Goal: Task Accomplishment & Management: Manage account settings

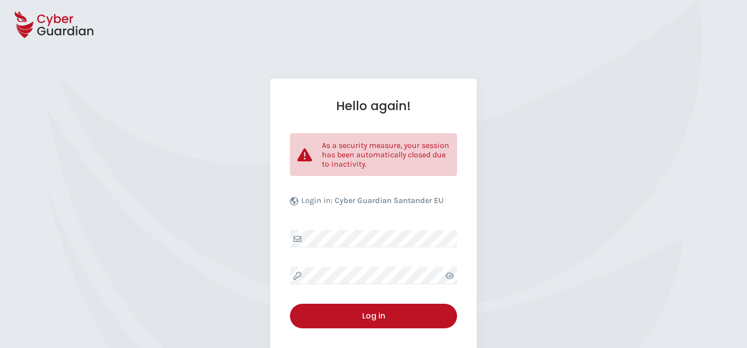
select select "English"
click at [628, 180] on div "Hello again! As a security measure, your session has been automatically closed …" at bounding box center [373, 240] width 747 height 323
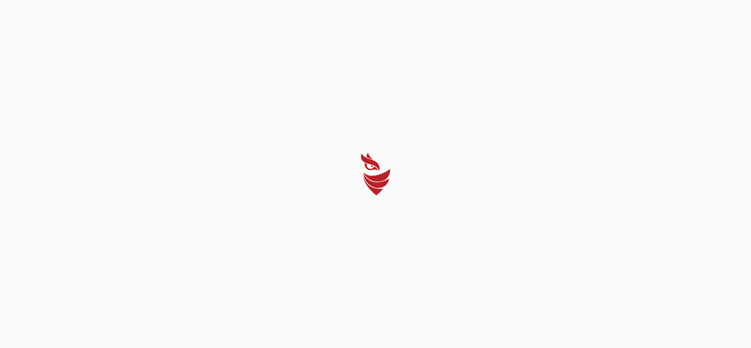
select select "English"
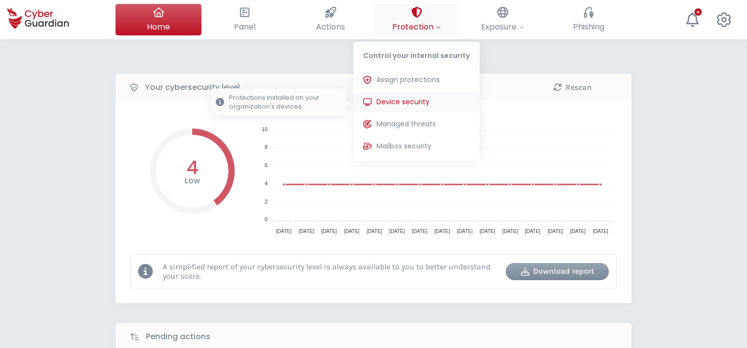
click at [412, 100] on span "Device security" at bounding box center [403, 102] width 53 height 10
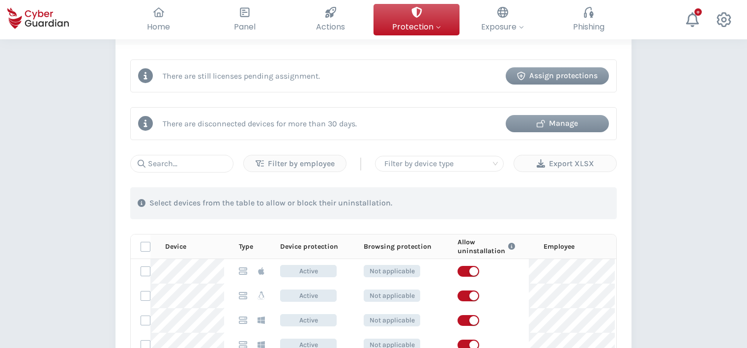
scroll to position [442, 0]
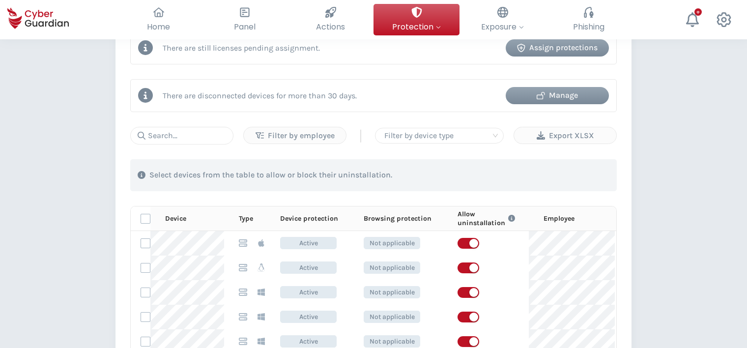
click at [583, 90] on div "Manage" at bounding box center [557, 95] width 88 height 12
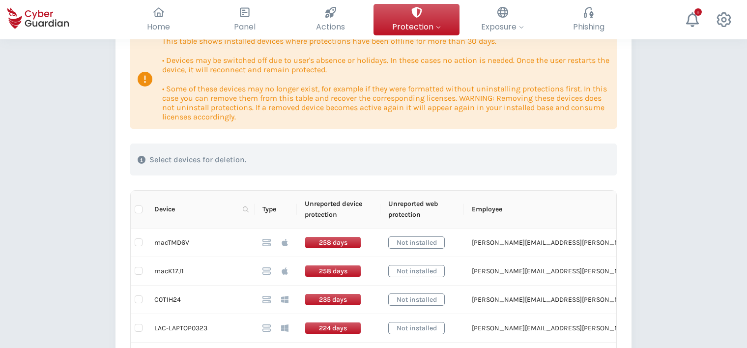
scroll to position [147, 0]
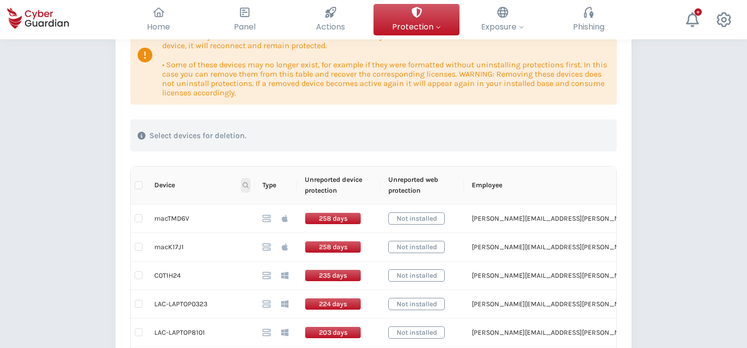
click at [245, 185] on icon at bounding box center [246, 185] width 6 height 6
click at [227, 203] on input "text" at bounding box center [198, 207] width 98 height 16
type input "mac"
click at [234, 219] on span "Search" at bounding box center [232, 224] width 22 height 11
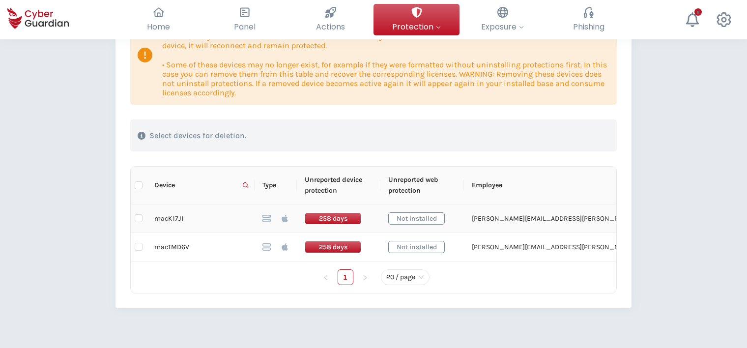
click at [166, 218] on td "macK17J1" at bounding box center [201, 219] width 108 height 29
click at [166, 216] on td "macK17J1" at bounding box center [201, 219] width 108 height 29
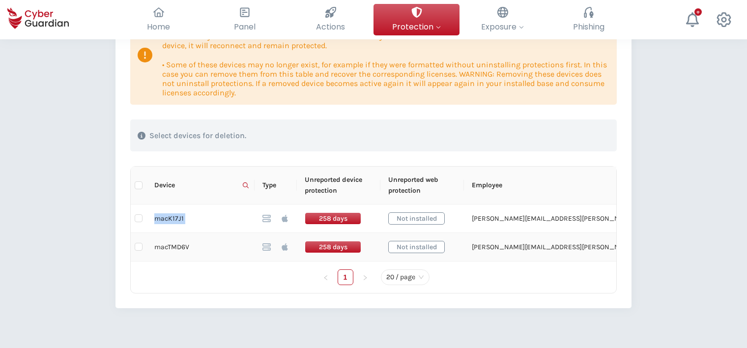
copy tr "macK17J1"
click at [164, 246] on td "macTMD6V" at bounding box center [201, 247] width 108 height 29
copy td "macTMD6V"
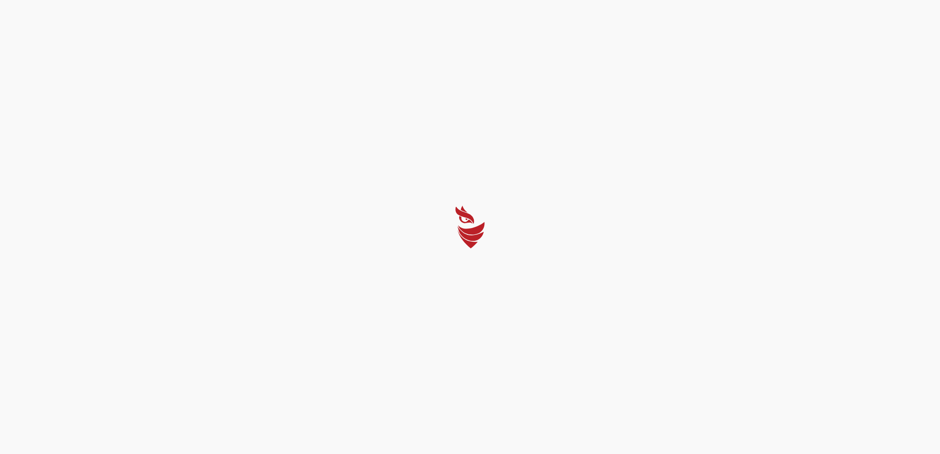
select select "English"
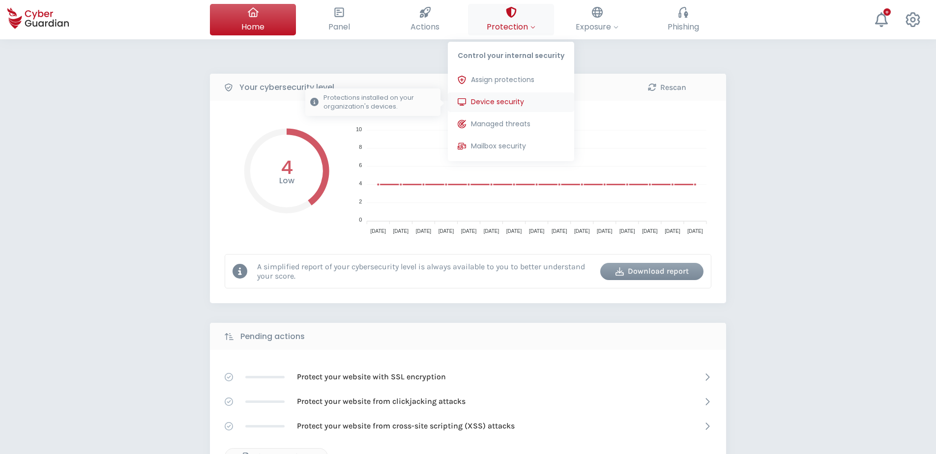
click at [499, 98] on span "Device security" at bounding box center [497, 102] width 53 height 10
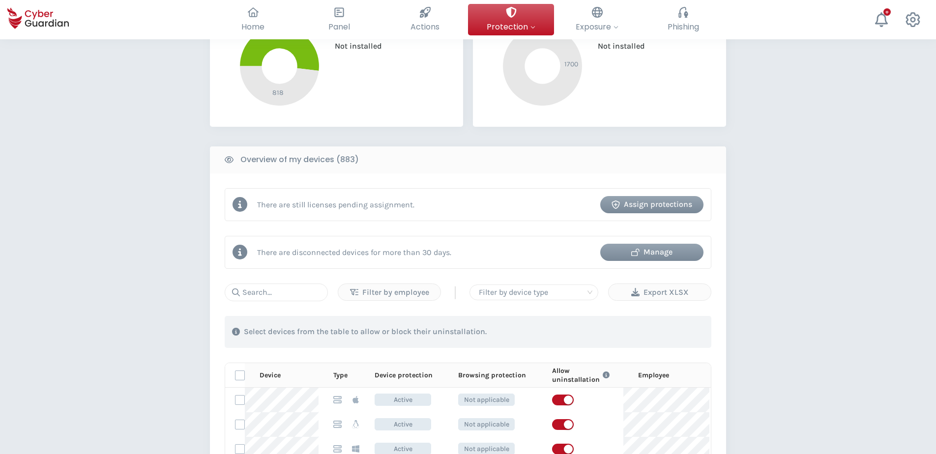
scroll to position [295, 0]
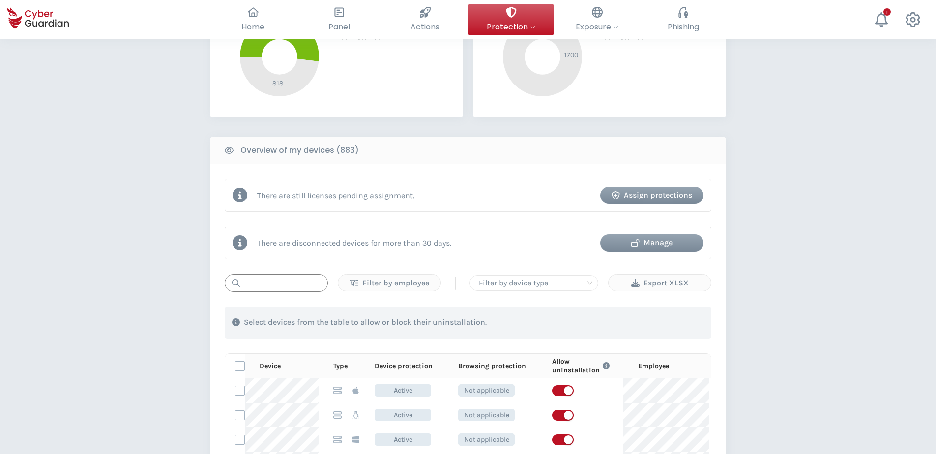
click at [266, 282] on input "text" at bounding box center [276, 283] width 103 height 18
paste input "5S8Q4C4"
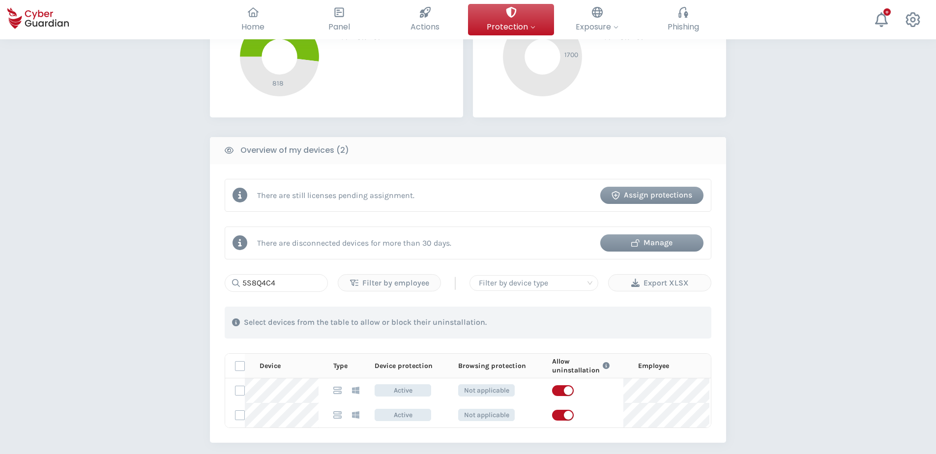
click at [98, 189] on div "PROTECTION > Device security How does it work? Add employees Install the protec…" at bounding box center [468, 198] width 936 height 909
click at [277, 280] on input "5S8Q4C4" at bounding box center [276, 283] width 103 height 18
paste input "0QTB0"
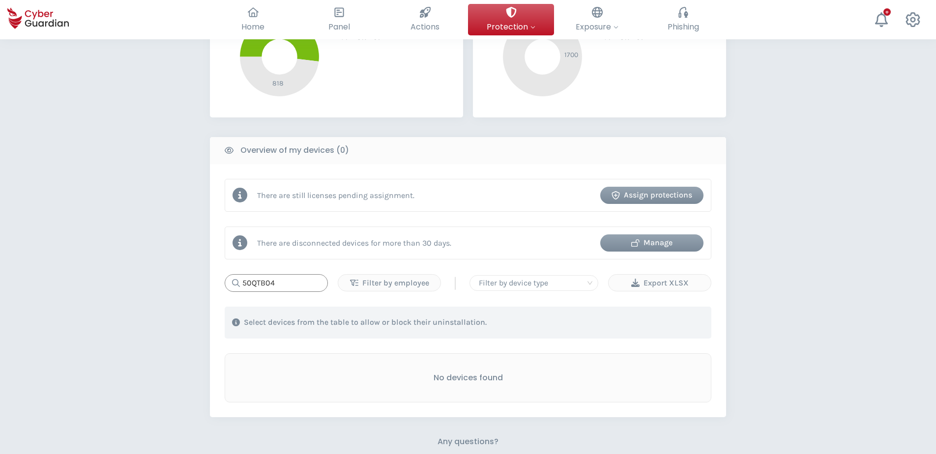
click at [298, 277] on input "50QTB04" at bounding box center [276, 283] width 103 height 18
paste input "3JS1H2"
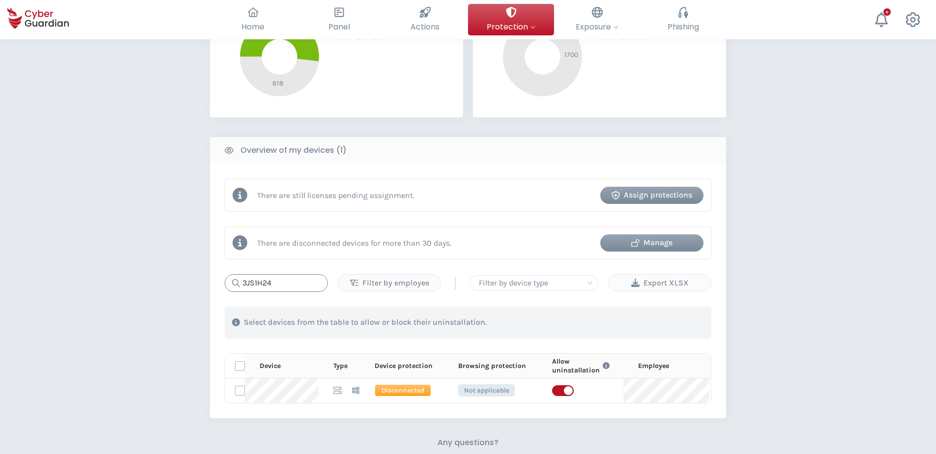
click at [303, 285] on input "3JS1H24" at bounding box center [276, 283] width 103 height 18
paste input "XP4DS3"
click at [288, 281] on input "3XP4DS3" at bounding box center [276, 283] width 103 height 18
paste input "4JS1H24"
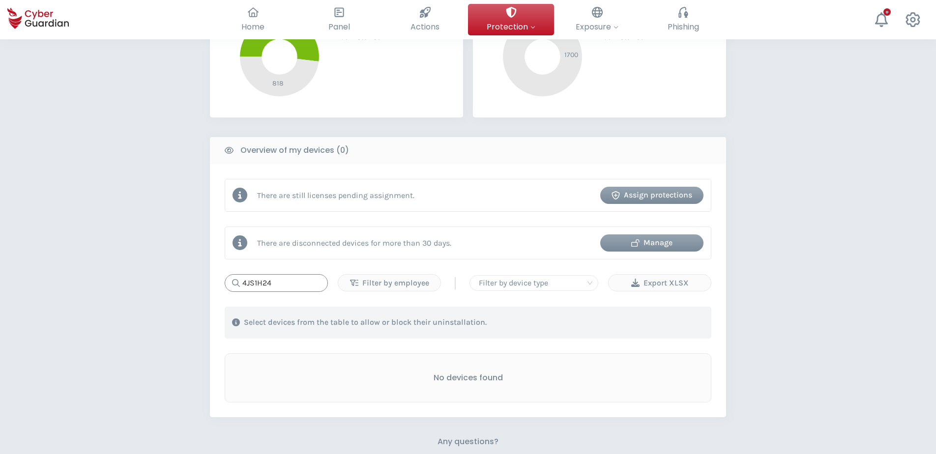
click at [281, 285] on input "4JS1H24" at bounding box center [276, 283] width 103 height 18
paste input "YP4DS3"
click at [293, 285] on input "4YP4DS3" at bounding box center [276, 283] width 103 height 18
paste input "FDL4L"
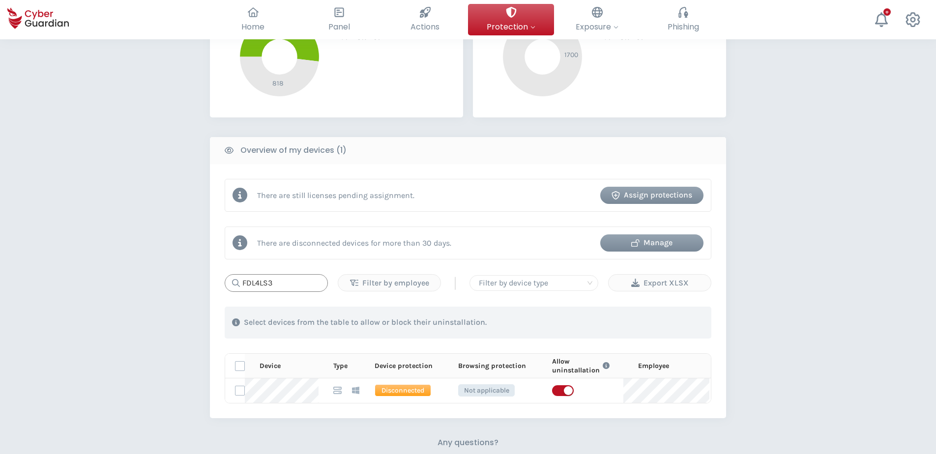
click at [291, 282] on input "FDL4LS3" at bounding box center [276, 283] width 103 height 18
paste input "B5JF264"
click at [294, 282] on input "B5JF264" at bounding box center [276, 283] width 103 height 18
paste input "5S8Q4C"
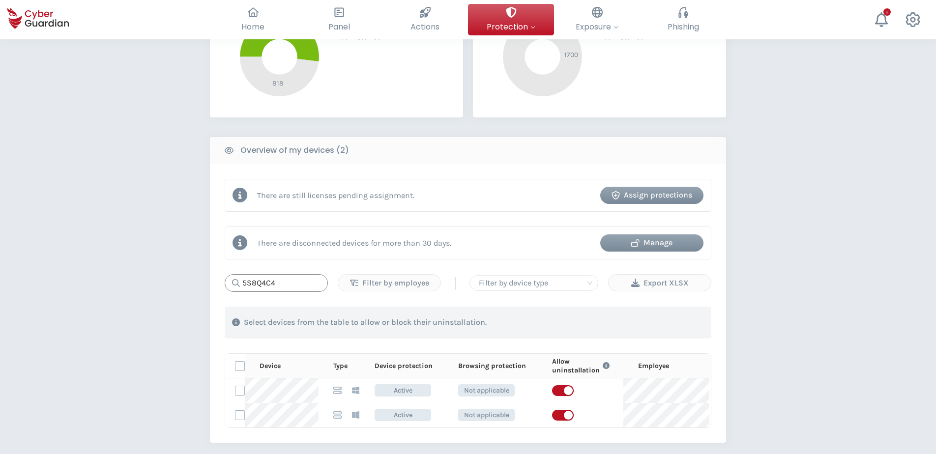
click at [302, 285] on input "5S8Q4C4" at bounding box center [276, 283] width 103 height 18
paste input "LAPTOP0768"
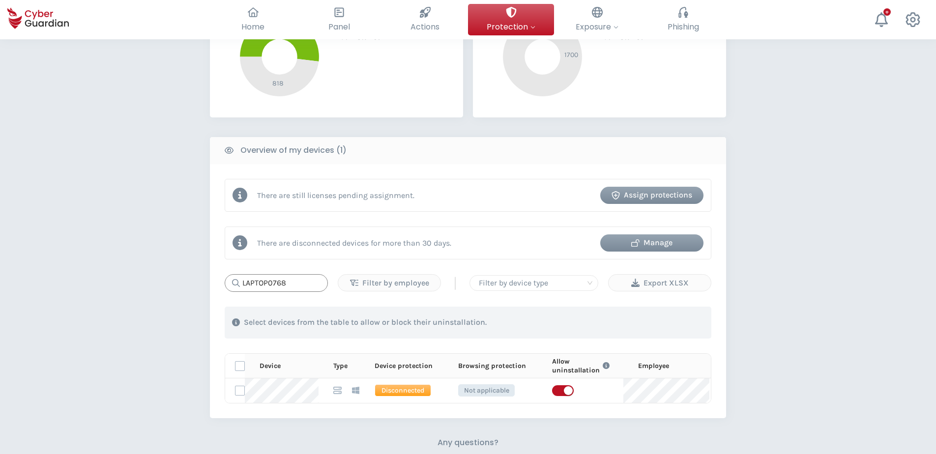
paste input "FKFXHX3"
type input "FKFXHX3"
click at [735, 362] on div "PROTECTION > Device security How does it work? Add employees Install the protec…" at bounding box center [468, 186] width 936 height 884
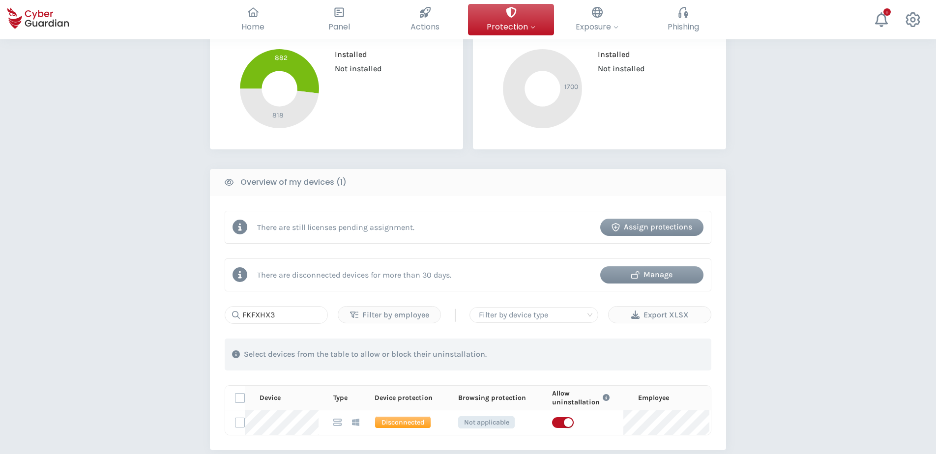
scroll to position [246, 0]
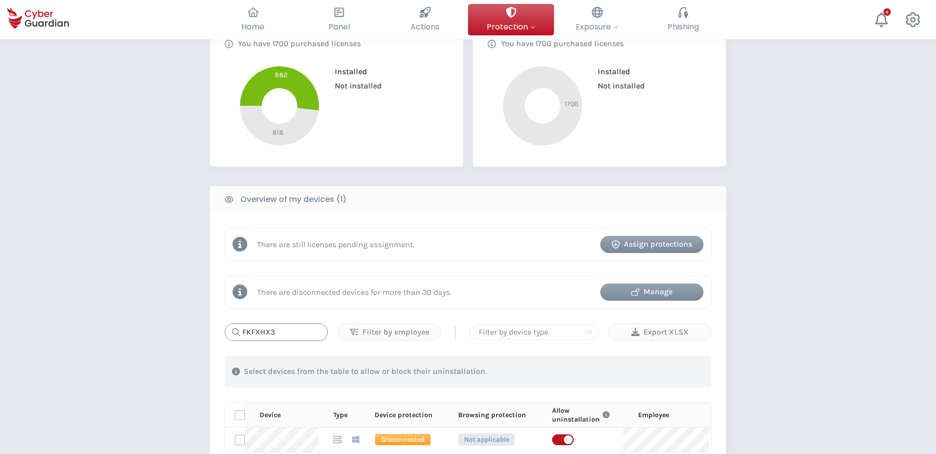
click at [282, 328] on input "FKFXHX3" at bounding box center [276, 333] width 103 height 18
click at [69, 240] on div "PROTECTION > Device security How does it work? Add employees Install the protec…" at bounding box center [468, 346] width 936 height 1105
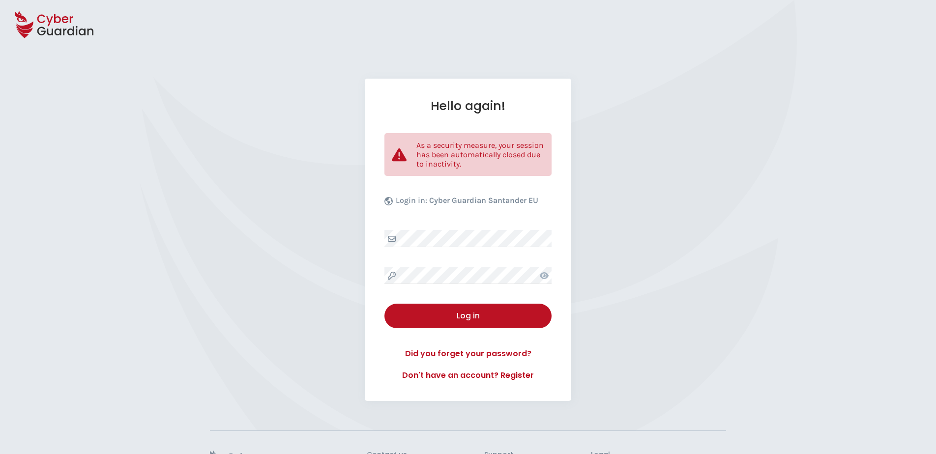
select select "English"
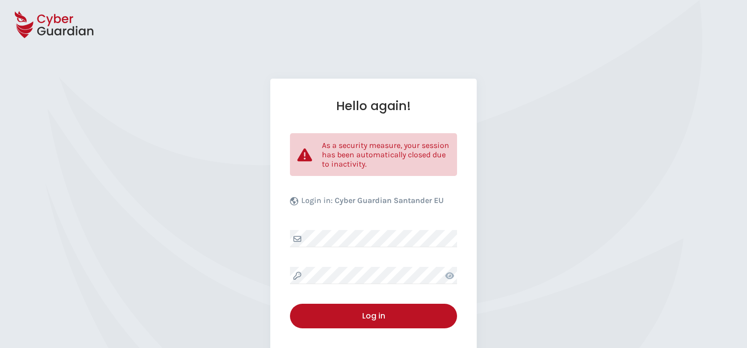
select select "English"
